Goal: Transaction & Acquisition: Obtain resource

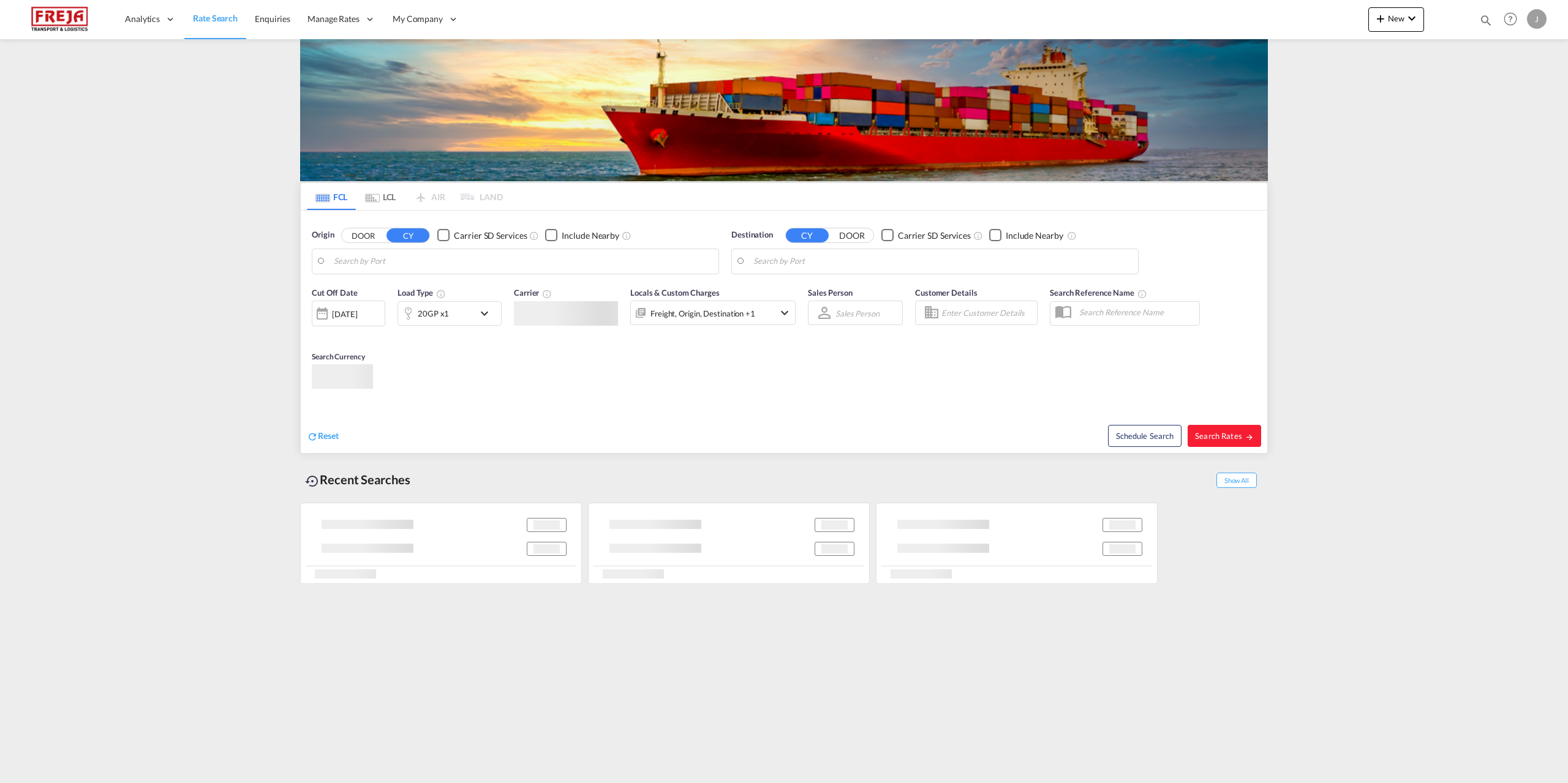
type input "[GEOGRAPHIC_DATA], [GEOGRAPHIC_DATA]"
type input "[GEOGRAPHIC_DATA] ([GEOGRAPHIC_DATA]), [GEOGRAPHIC_DATA]"
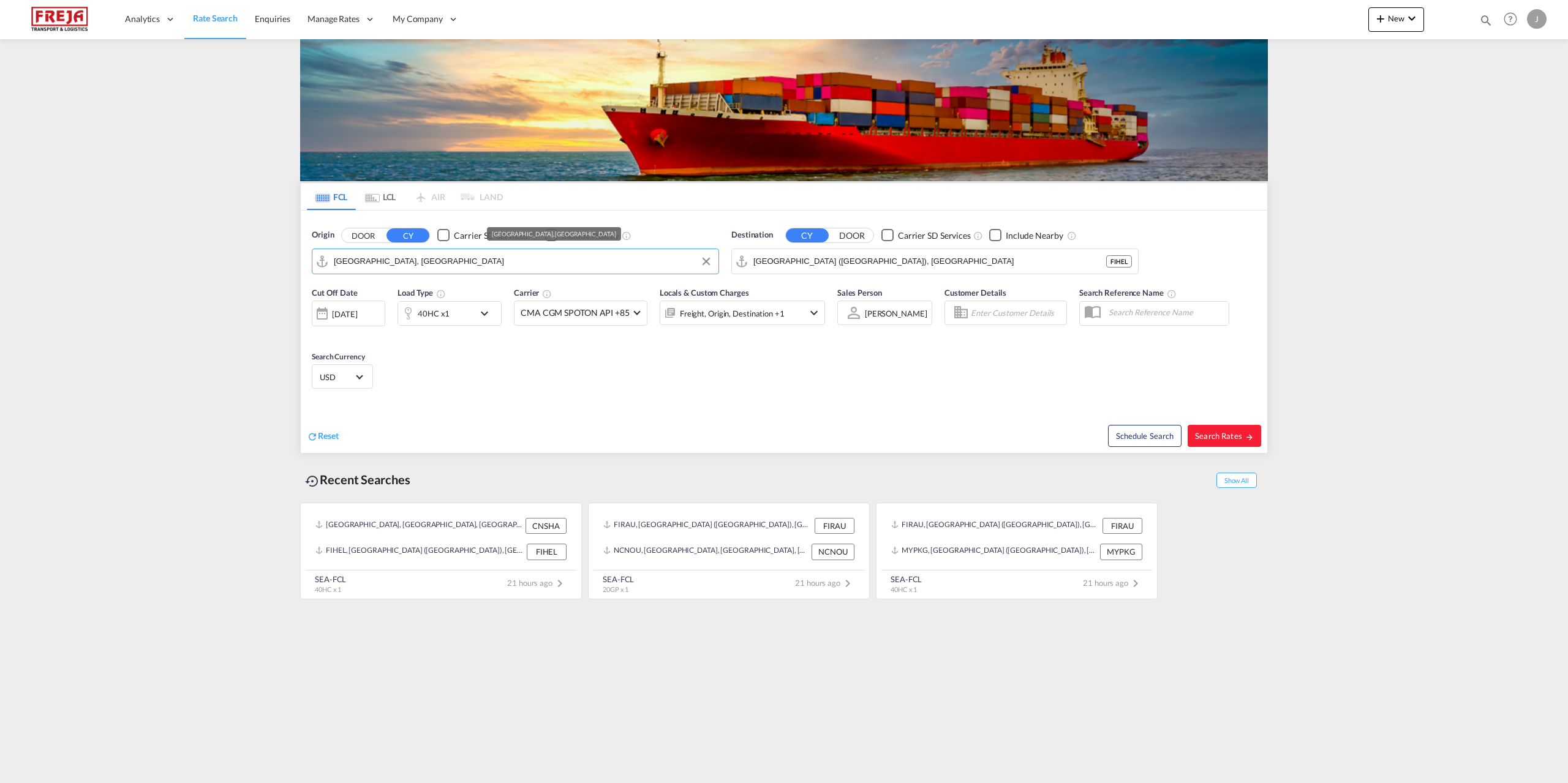
click at [430, 257] on input "[GEOGRAPHIC_DATA], [GEOGRAPHIC_DATA]" at bounding box center [522, 262] width 378 height 19
click at [823, 264] on input "[GEOGRAPHIC_DATA] ([GEOGRAPHIC_DATA]), [GEOGRAPHIC_DATA]" at bounding box center [942, 262] width 378 height 19
click at [598, 259] on input "[GEOGRAPHIC_DATA], [GEOGRAPHIC_DATA]" at bounding box center [522, 262] width 378 height 19
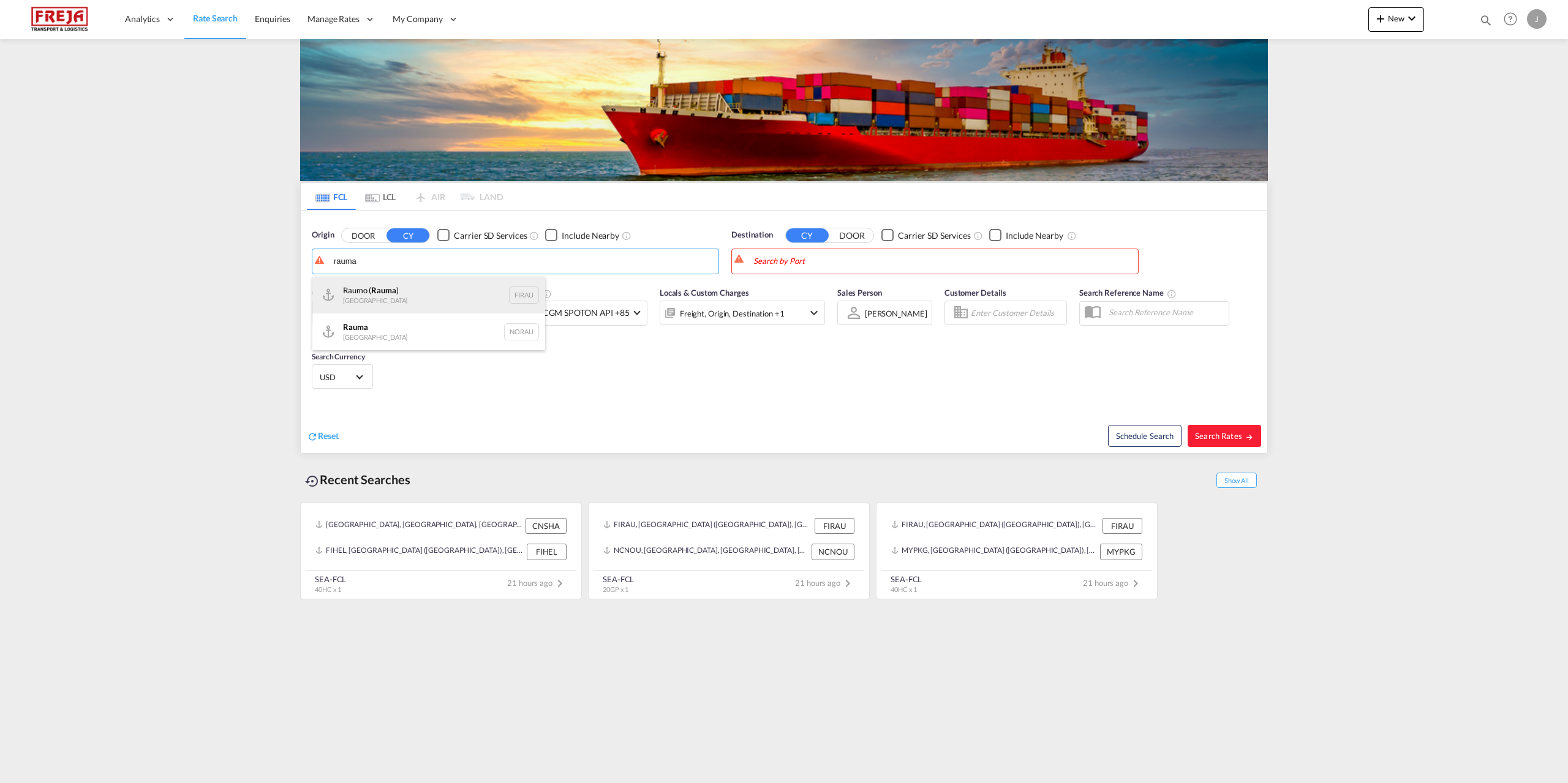
click at [375, 288] on div "Raumo ( [GEOGRAPHIC_DATA] ) [GEOGRAPHIC_DATA] FIRAU" at bounding box center [429, 294] width 233 height 37
type input "Raumo (Rauma), [GEOGRAPHIC_DATA]"
click at [791, 260] on body "Analytics Reports Dashboard Rate Search Enquiries Manage Rates Contract Rates" at bounding box center [784, 391] width 1568 height 783
click at [789, 287] on div "Port Kla ng ([GEOGRAPHIC_DATA]) [GEOGRAPHIC_DATA] MYPKG" at bounding box center [848, 298] width 233 height 44
type input "[GEOGRAPHIC_DATA] ([GEOGRAPHIC_DATA]), MYPKG"
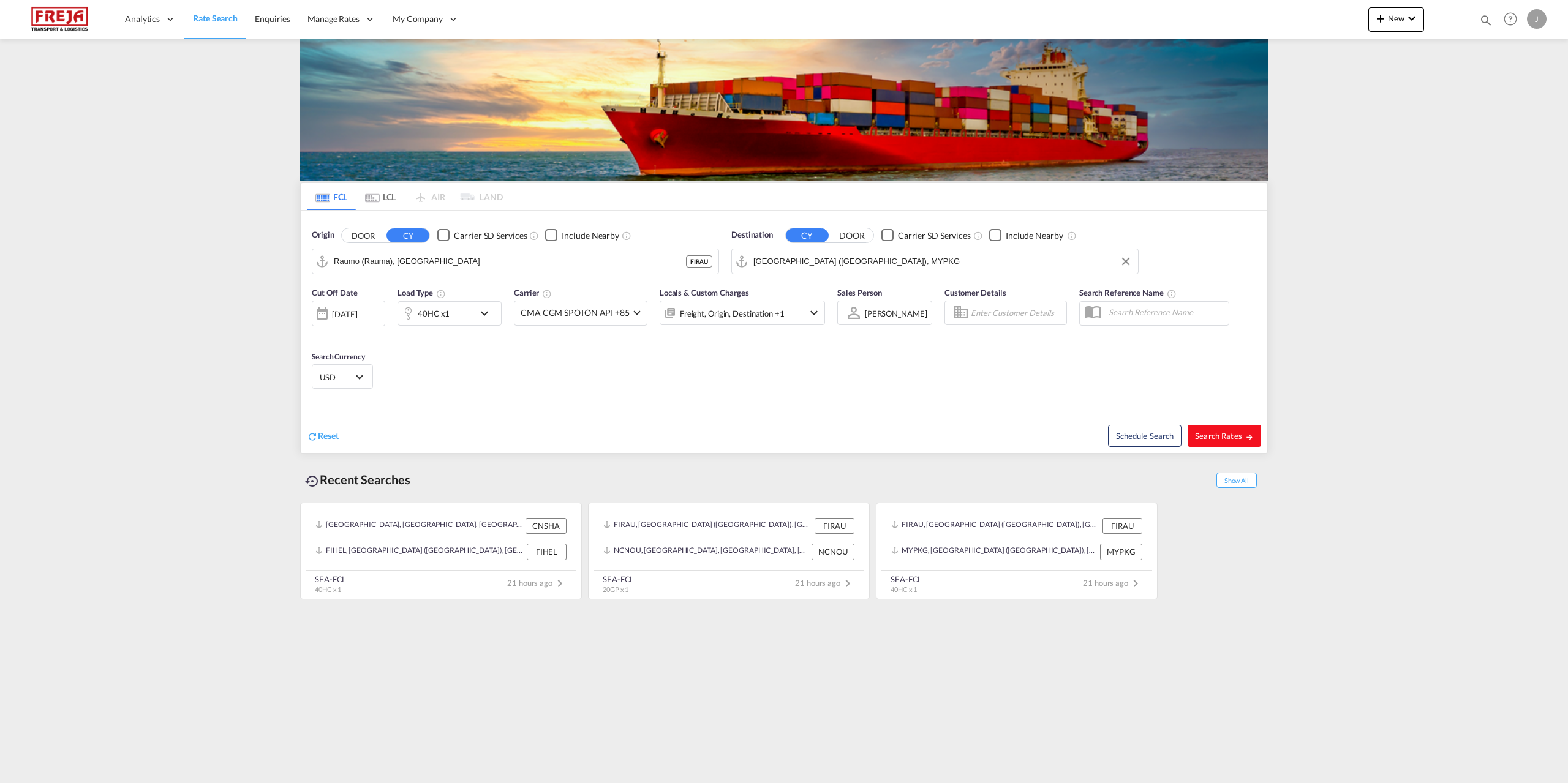
click at [1220, 439] on span "Search Rates" at bounding box center [1224, 436] width 59 height 10
type input "FIRAU to MYPKG / [DATE]"
